Goal: Task Accomplishment & Management: Manage account settings

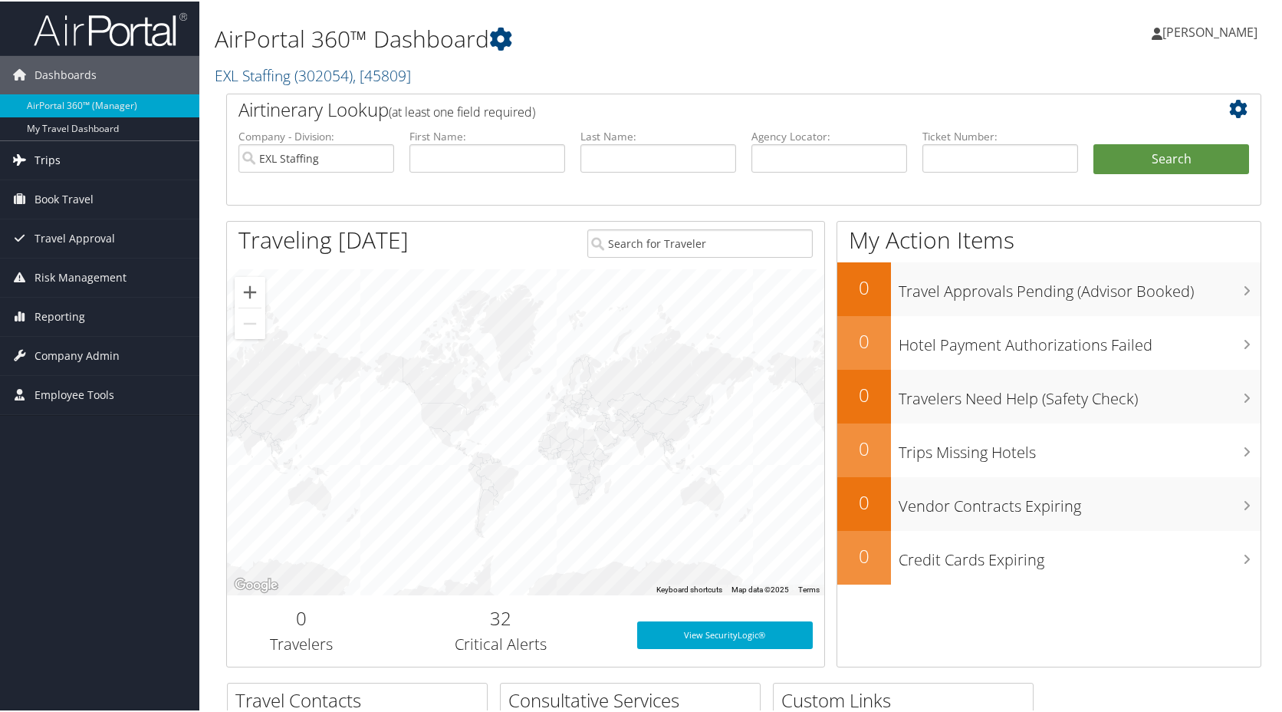
click at [64, 160] on link "Trips" at bounding box center [99, 159] width 199 height 38
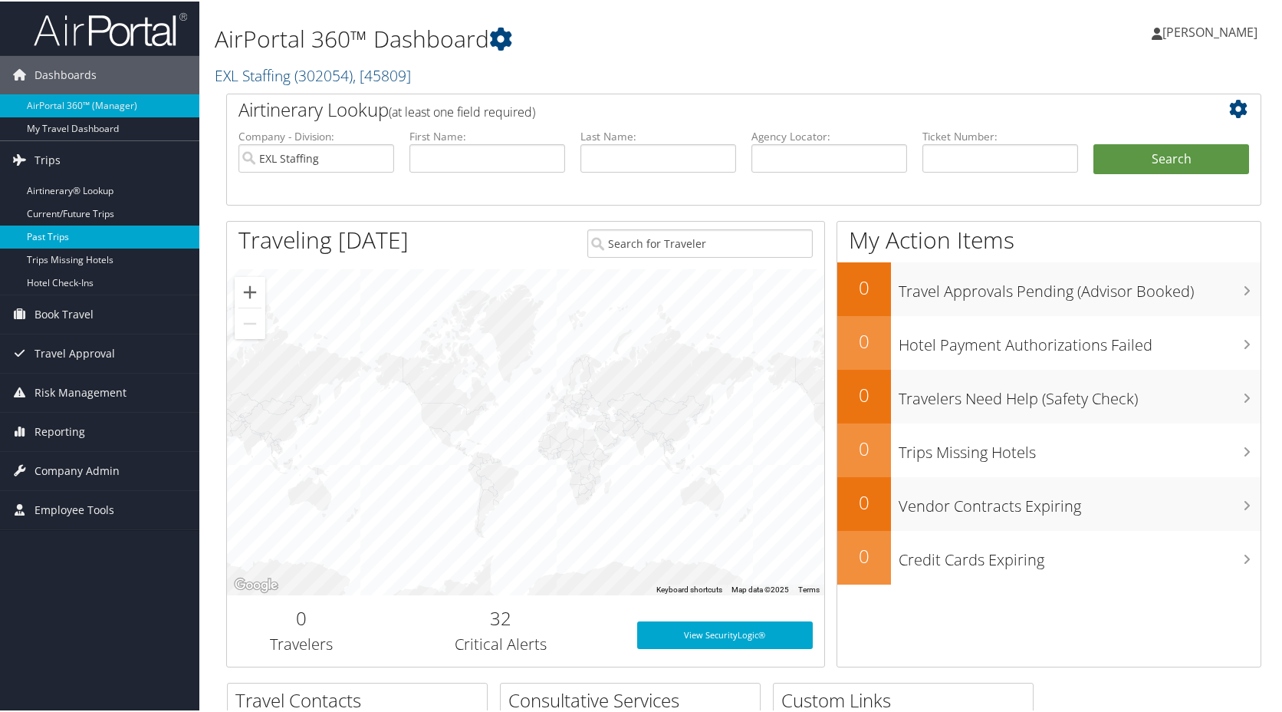
click at [80, 236] on link "Past Trips" at bounding box center [99, 235] width 199 height 23
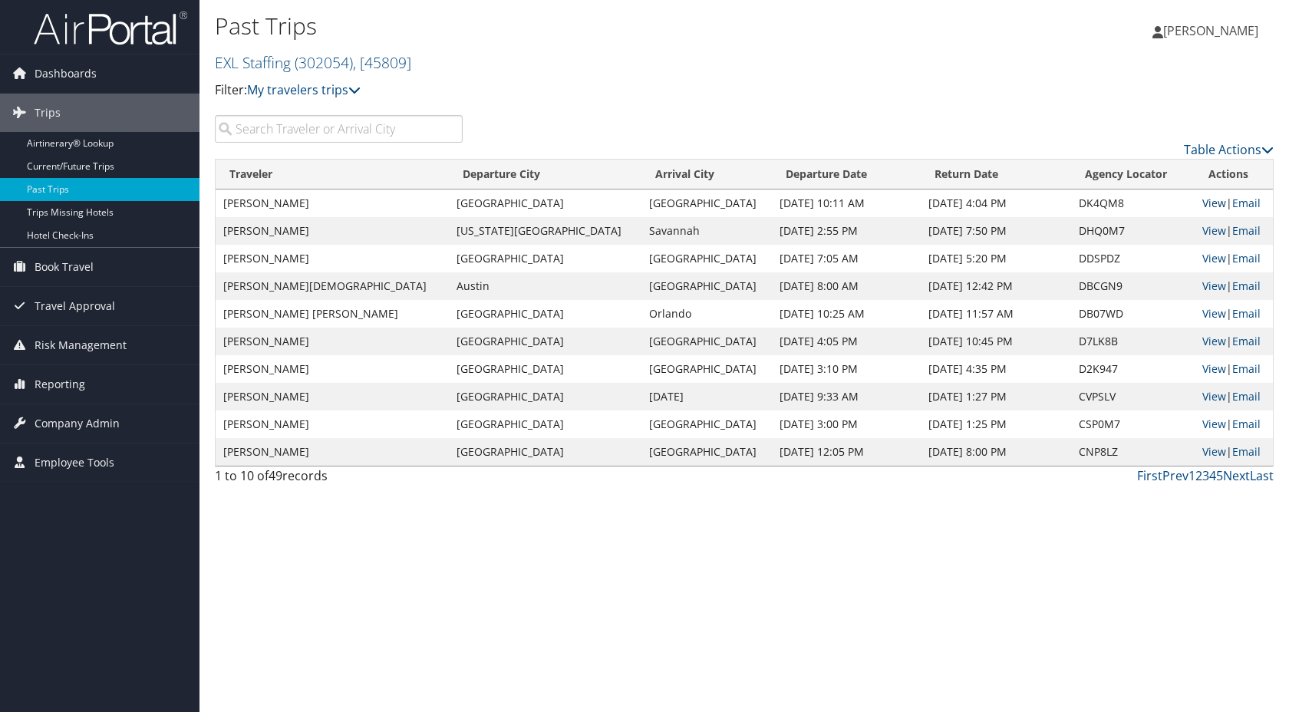
click at [1202, 209] on link "View" at bounding box center [1214, 203] width 24 height 15
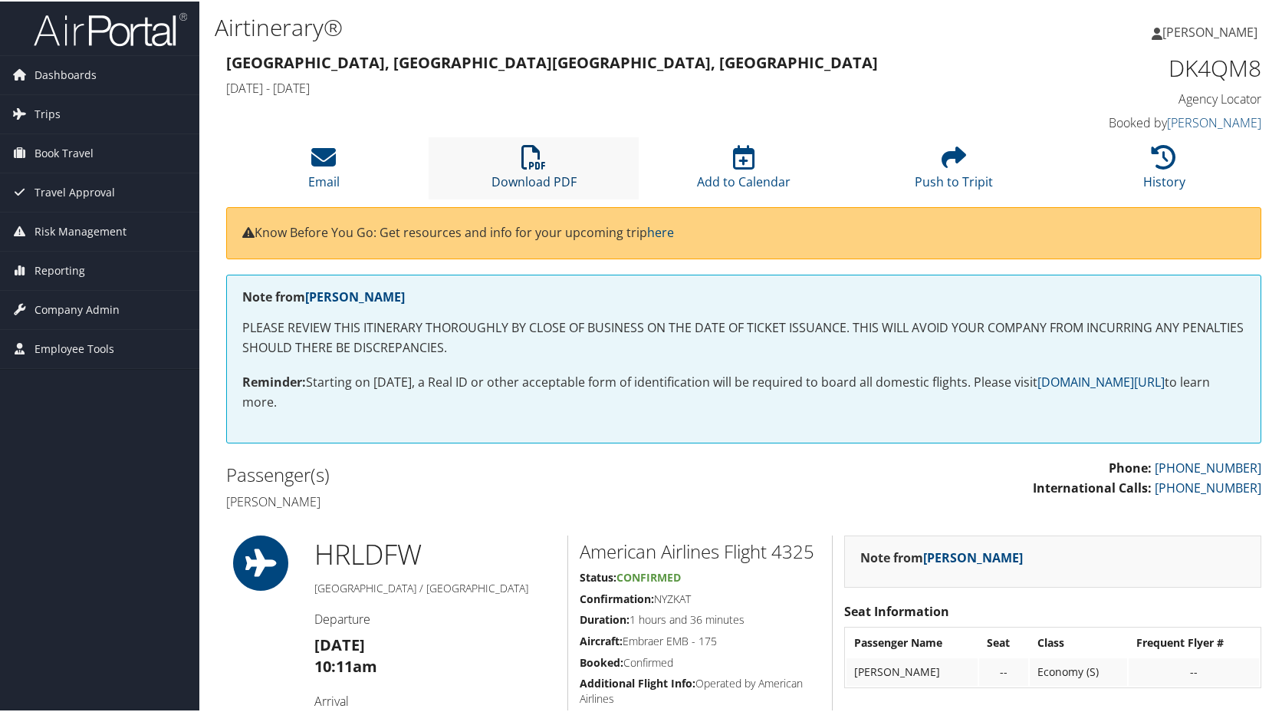
click at [532, 163] on icon at bounding box center [534, 155] width 25 height 25
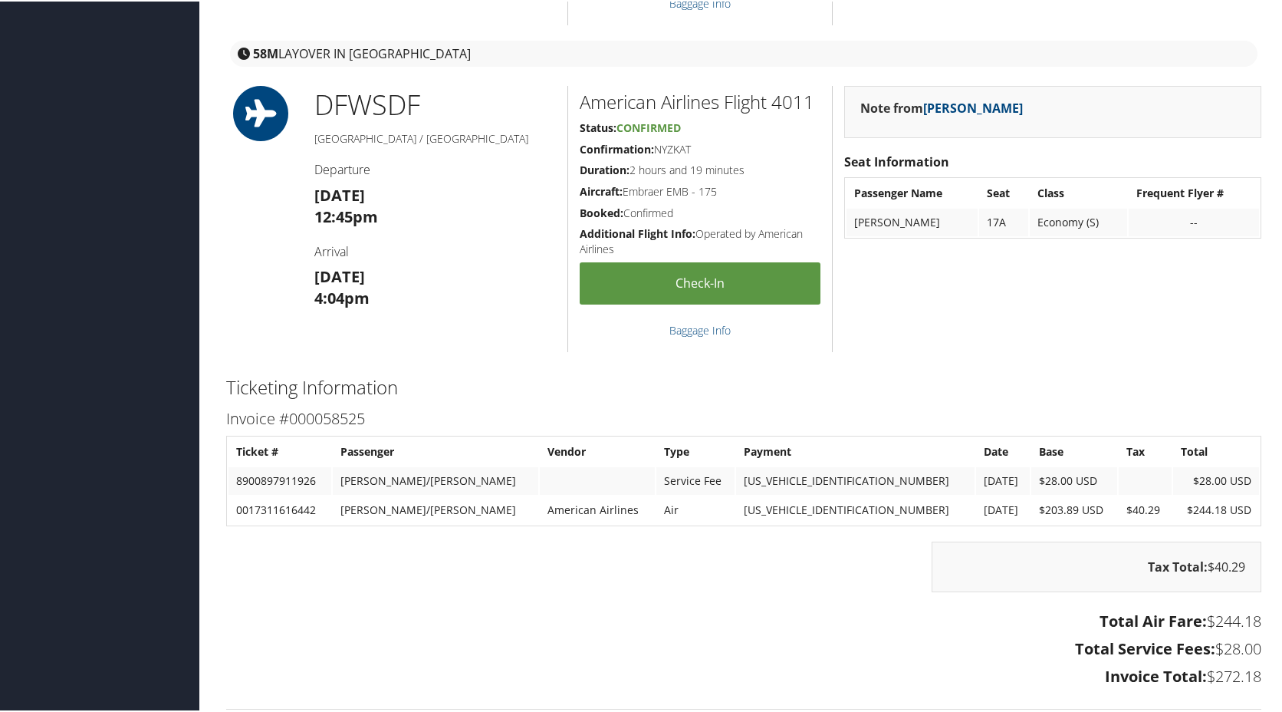
scroll to position [1064, 0]
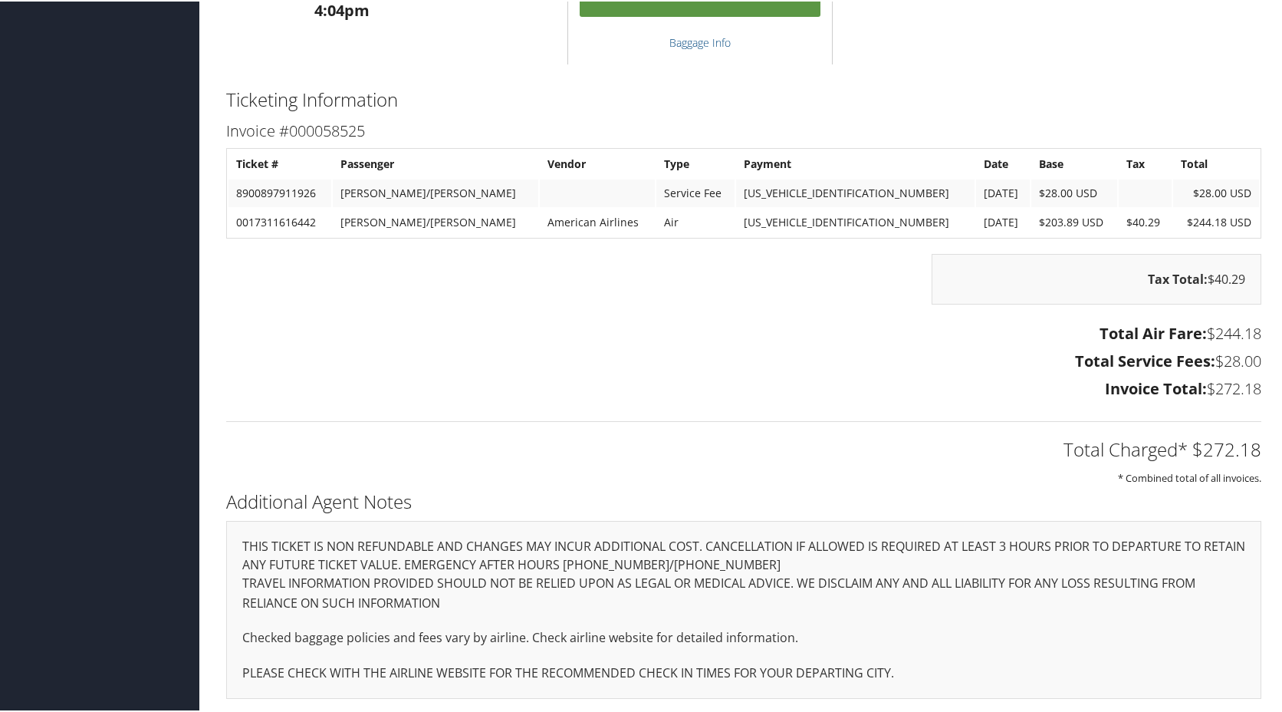
click at [1220, 446] on h2 "Total Charged* $272.18" at bounding box center [743, 448] width 1035 height 26
copy h2 "272.18"
